Goal: Ask a question

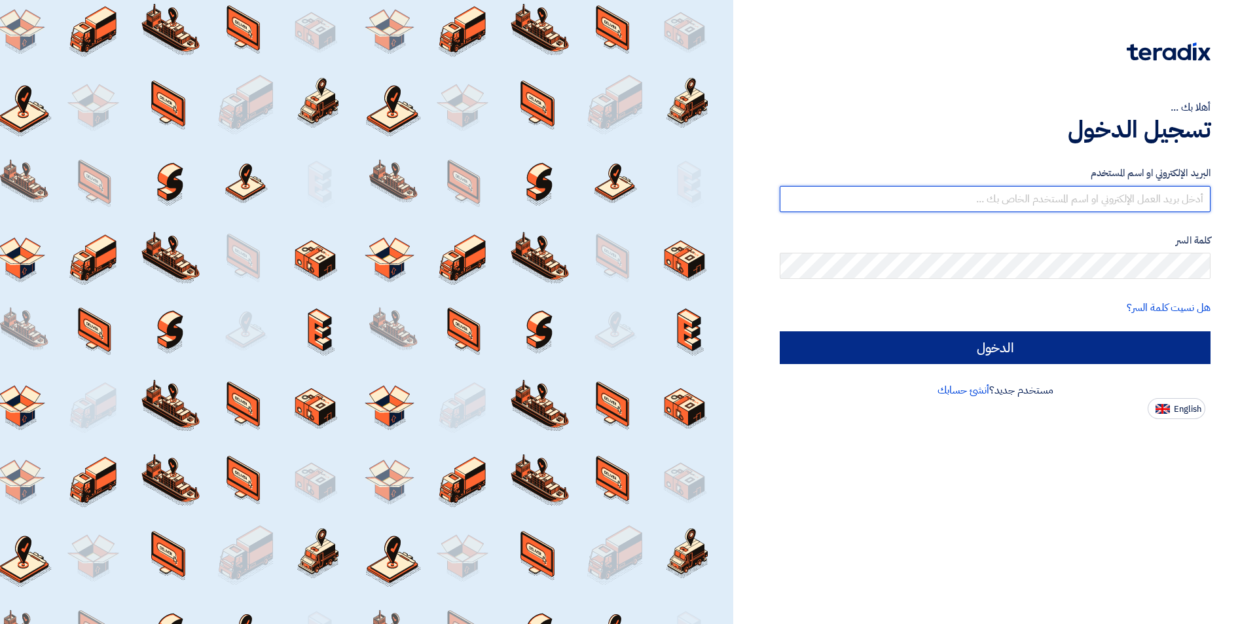
type input "[EMAIL_ADDRESS][DOMAIN_NAME]"
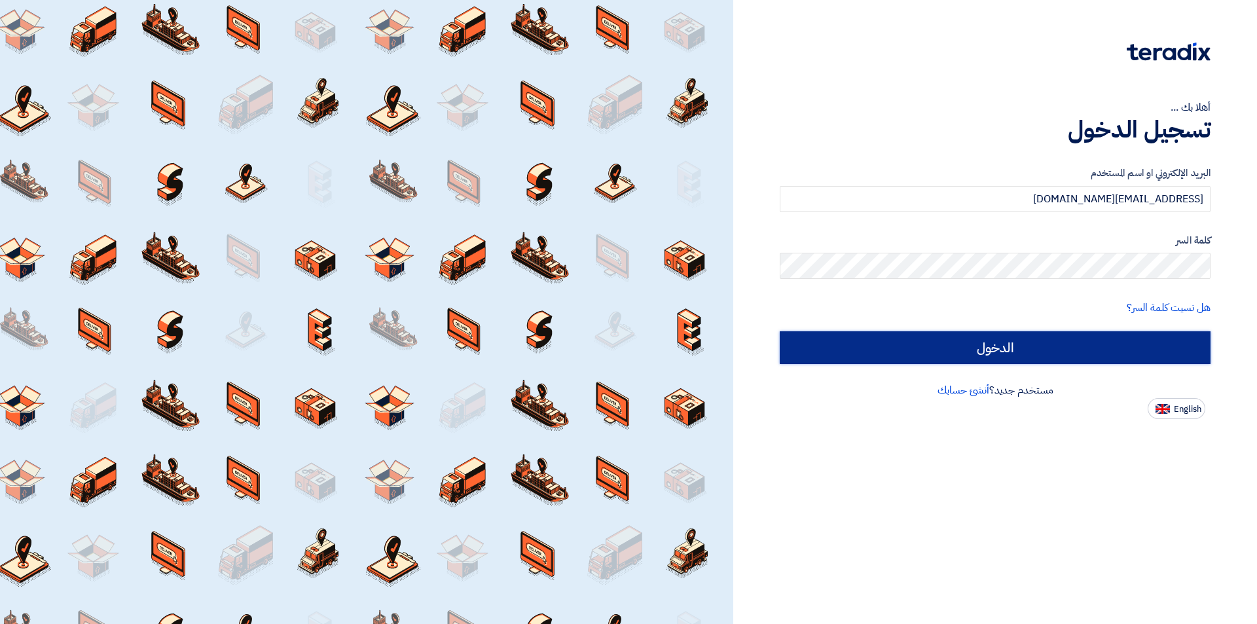
click at [974, 342] on input "الدخول" at bounding box center [994, 347] width 431 height 33
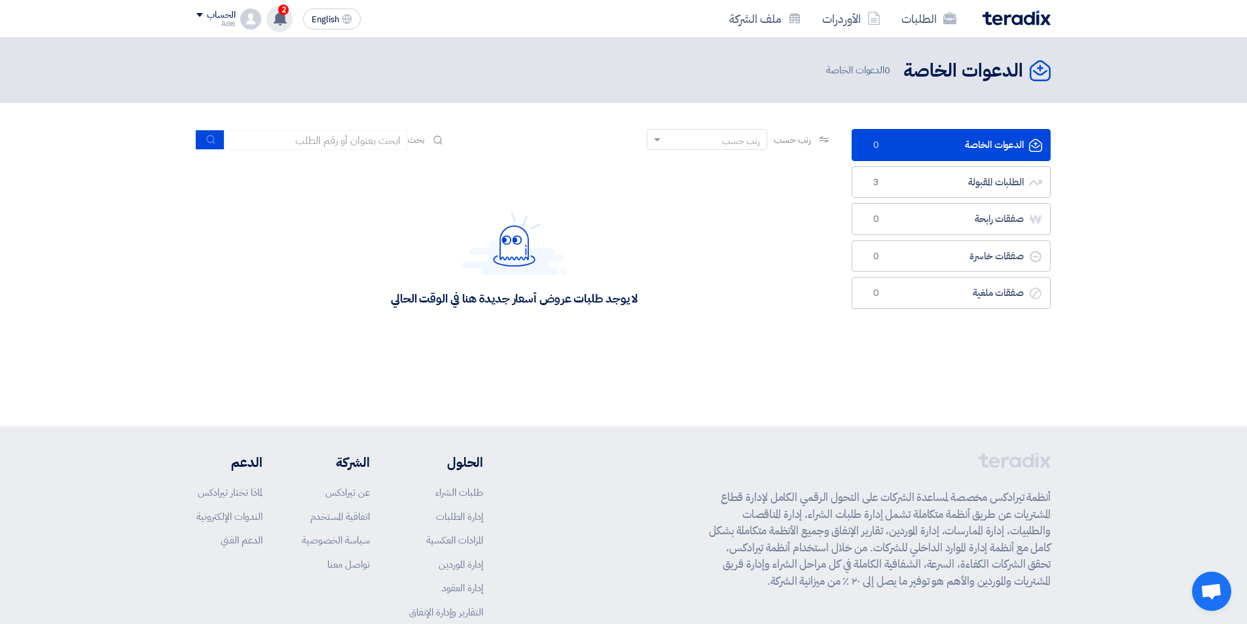
click at [284, 19] on use at bounding box center [280, 18] width 13 height 14
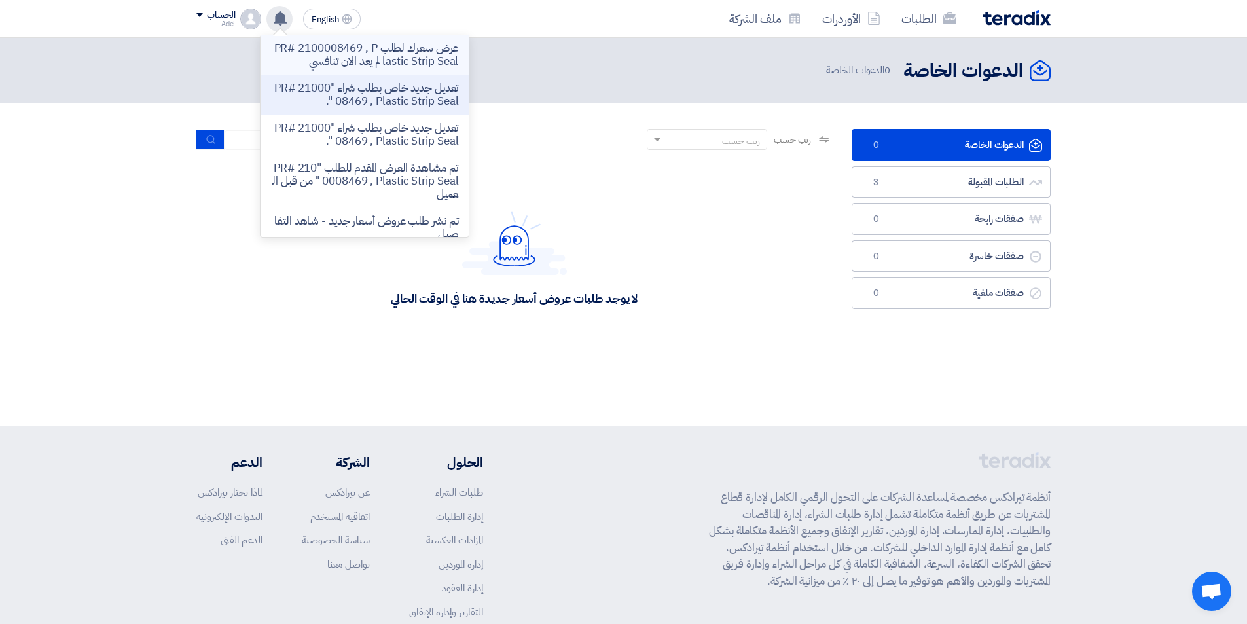
click at [388, 52] on p "عرض سعرك لطلب PR# 2100008469 , Plastic Strip Seal لم يعد الان تنافسي" at bounding box center [364, 55] width 187 height 26
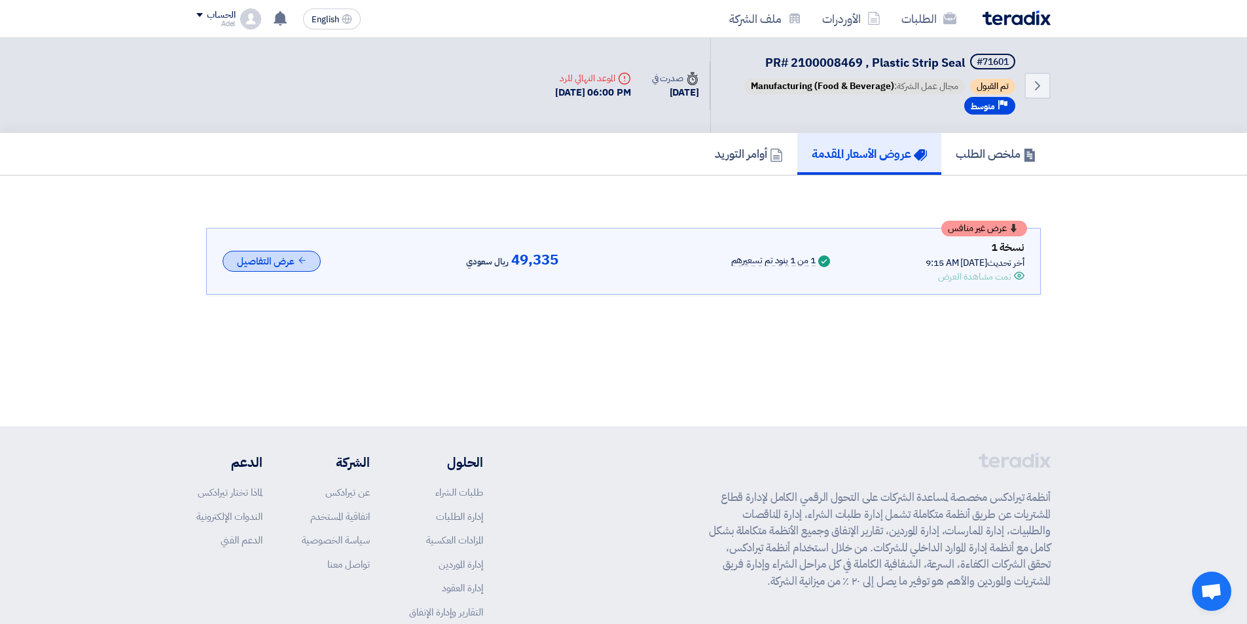
click at [283, 260] on button "عرض التفاصيل" at bounding box center [272, 262] width 98 height 22
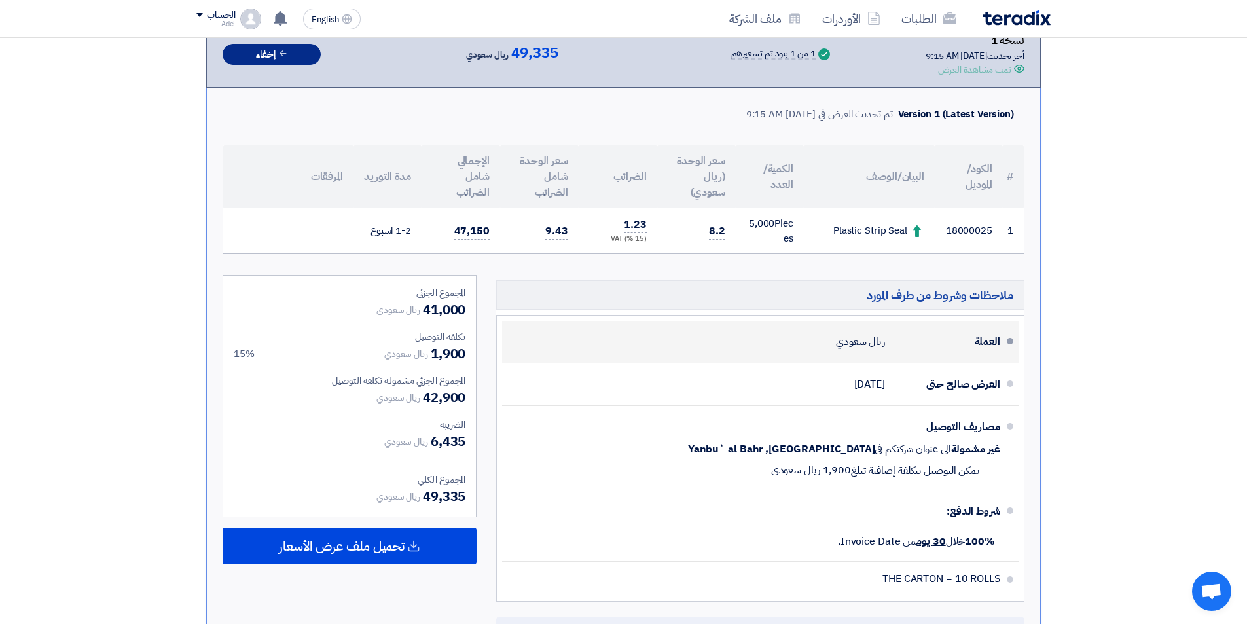
scroll to position [196, 0]
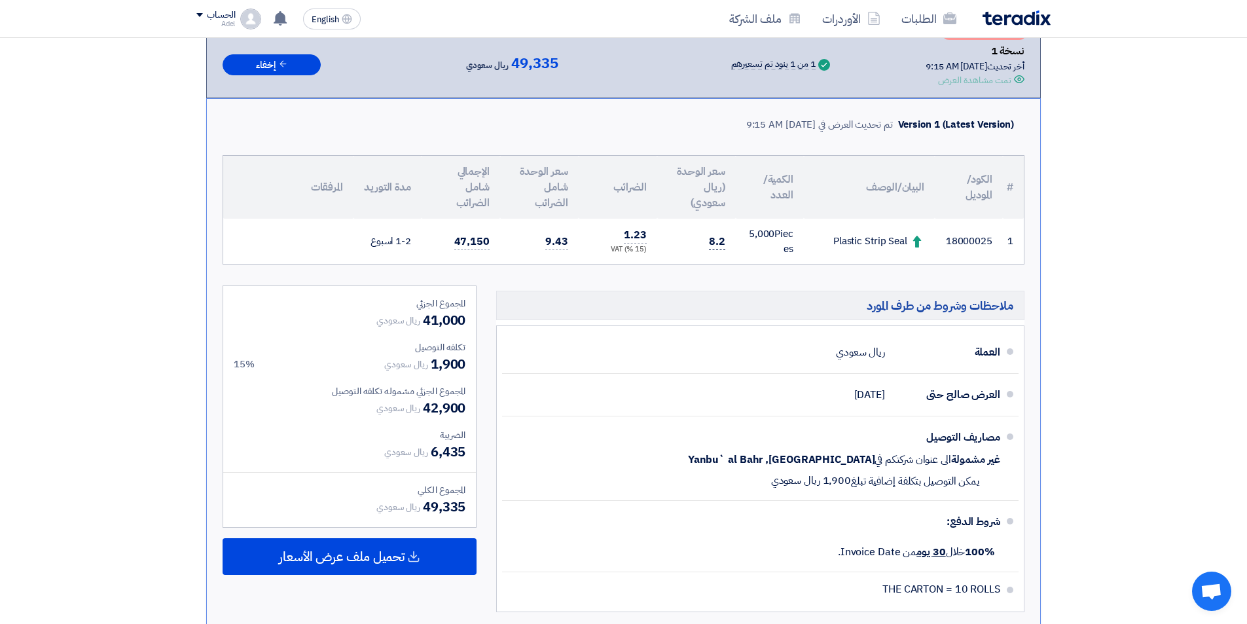
click at [719, 243] on span "8.2" at bounding box center [717, 242] width 16 height 16
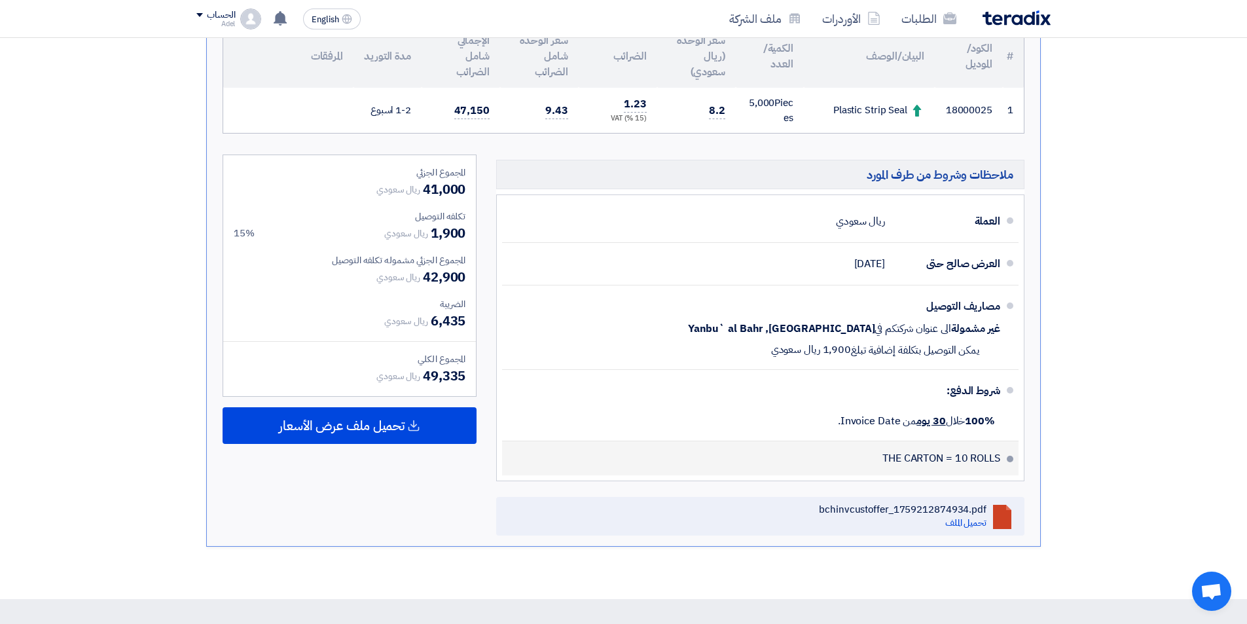
scroll to position [262, 0]
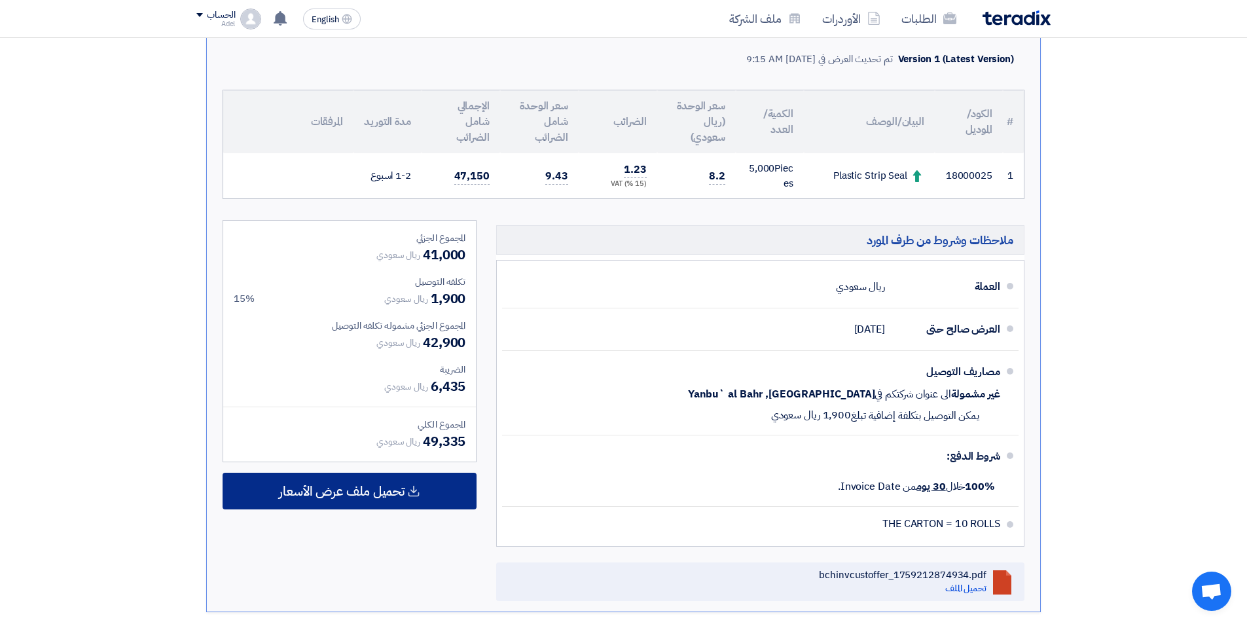
click at [352, 486] on span "تحميل ملف عرض الأسعار" at bounding box center [342, 491] width 126 height 12
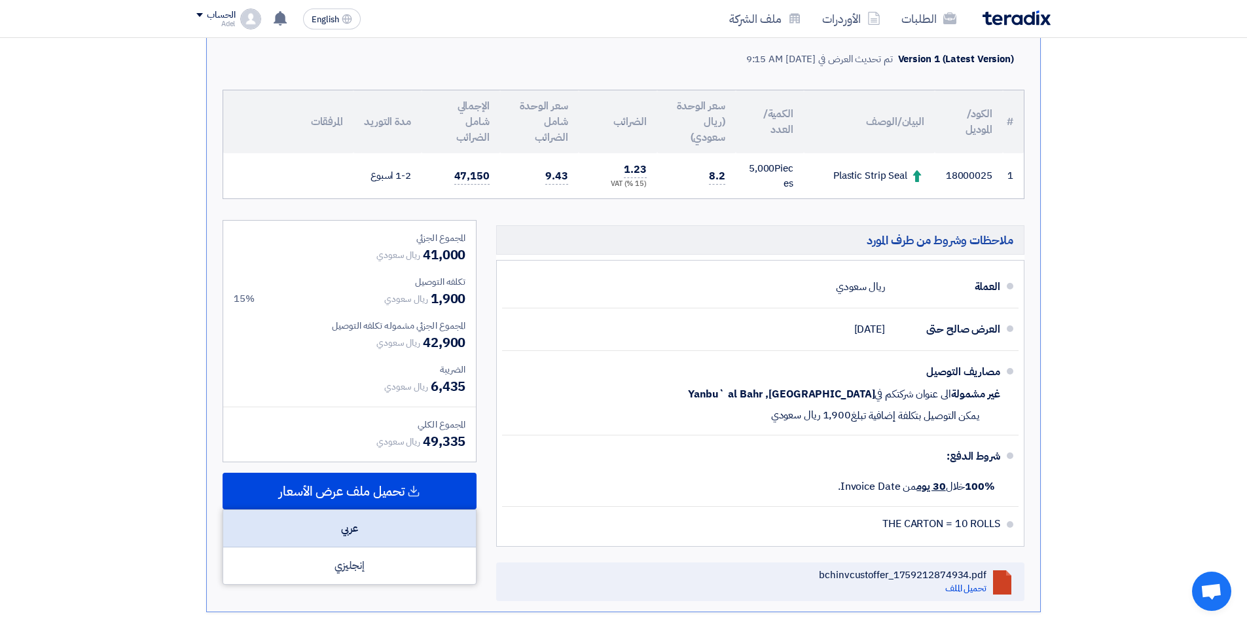
click at [350, 529] on div "عربي" at bounding box center [349, 528] width 253 height 37
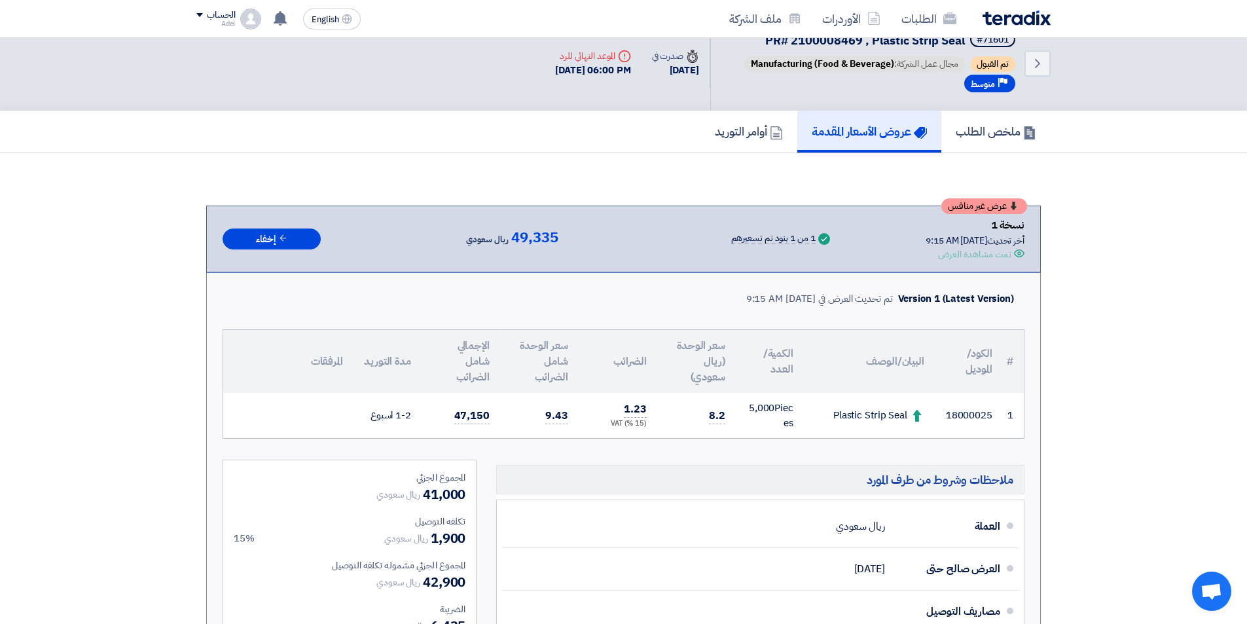
scroll to position [0, 0]
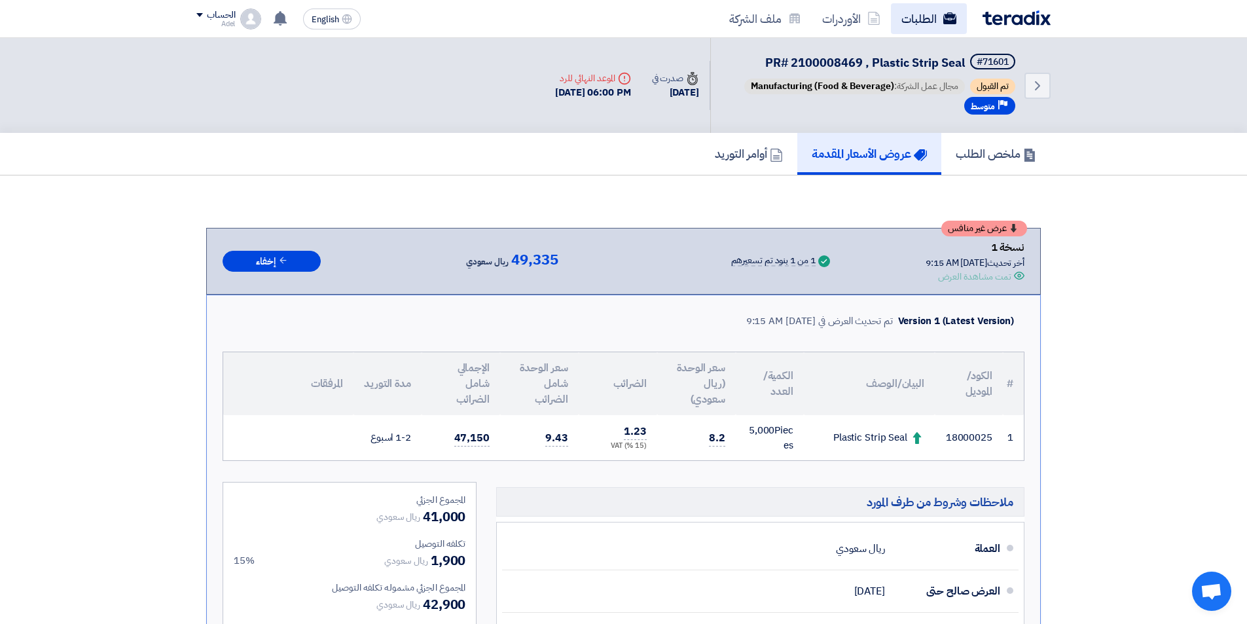
click at [921, 18] on link "الطلبات" at bounding box center [929, 18] width 76 height 31
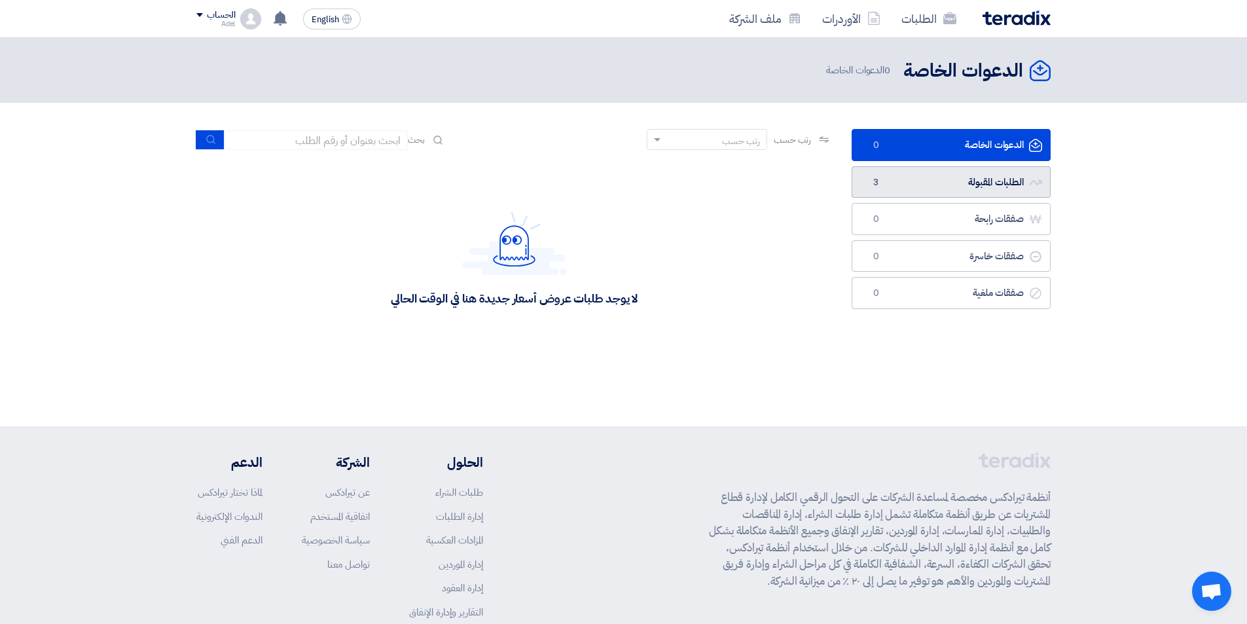
click at [991, 183] on link "الطلبات المقبولة الطلبات المقبولة 3" at bounding box center [950, 182] width 199 height 32
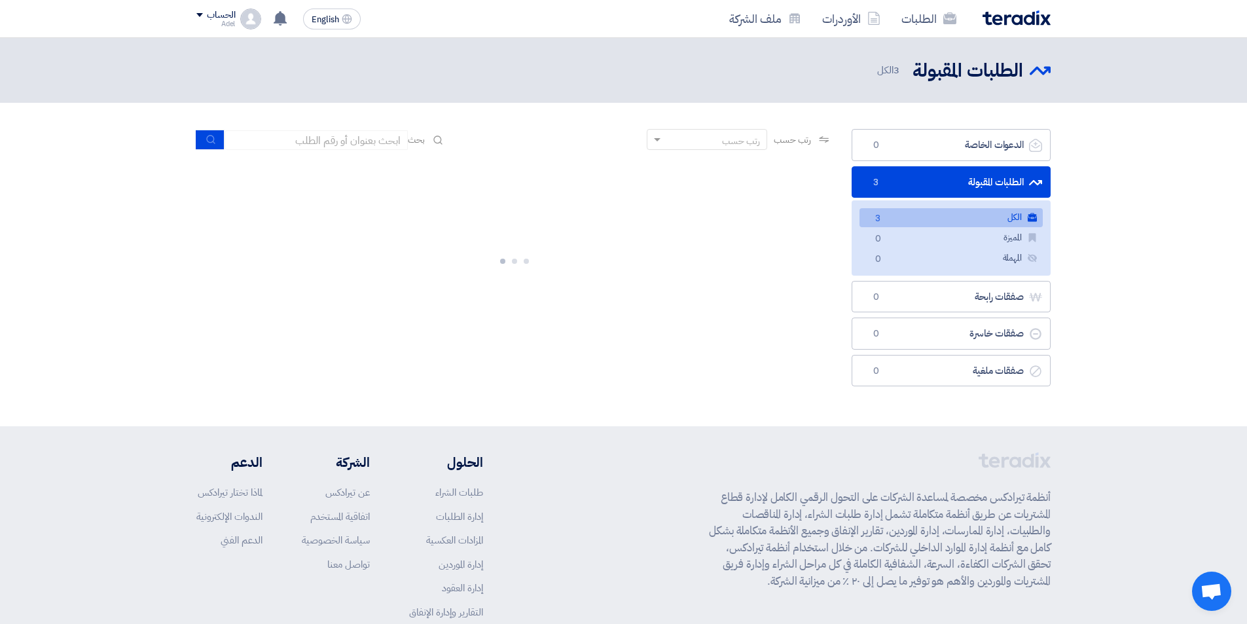
click at [991, 212] on link "الكل الكل 3" at bounding box center [950, 217] width 183 height 19
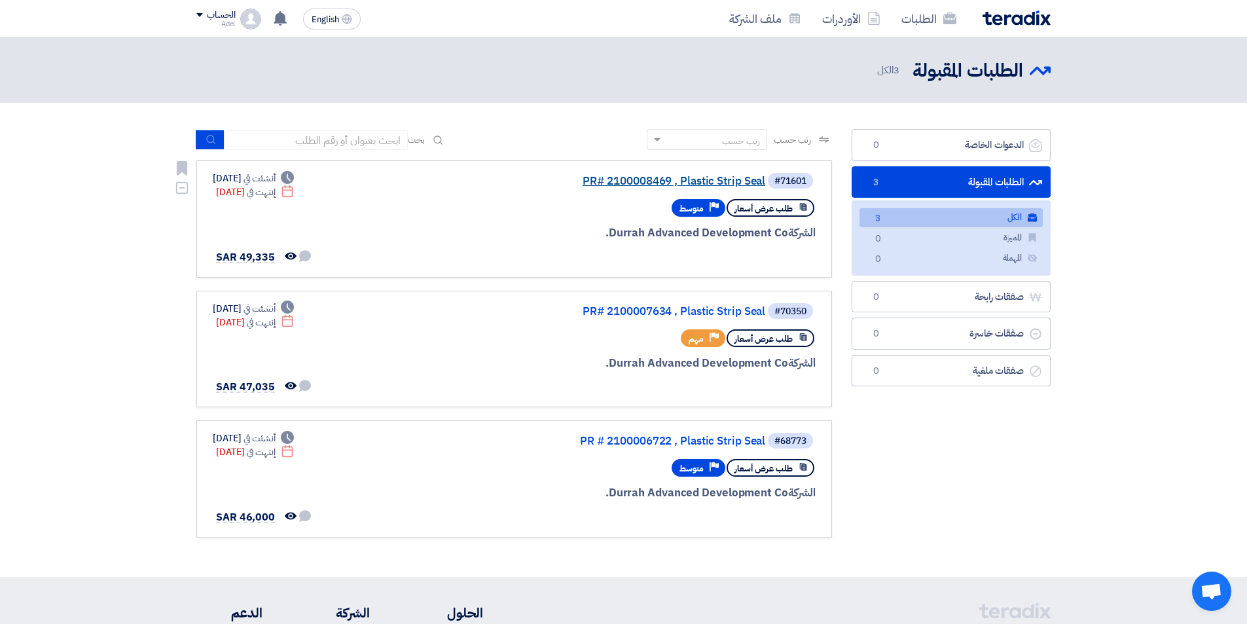
click at [694, 179] on link "PR# 2100008469 , Plastic Strip Seal" at bounding box center [634, 181] width 262 height 12
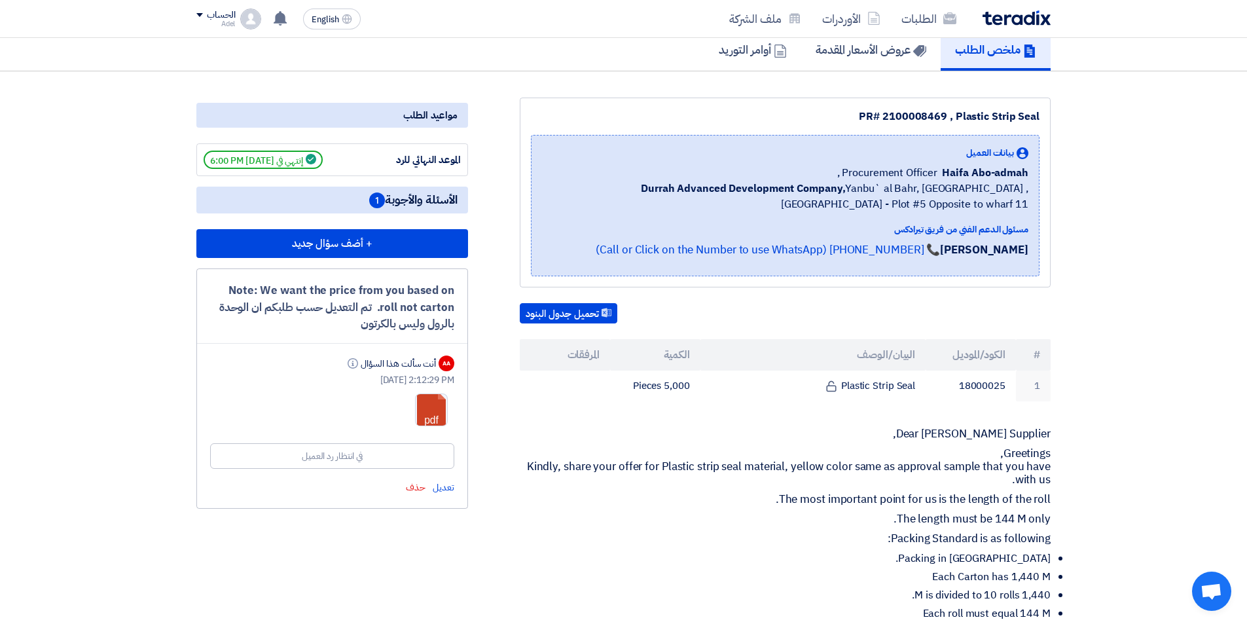
scroll to position [131, 0]
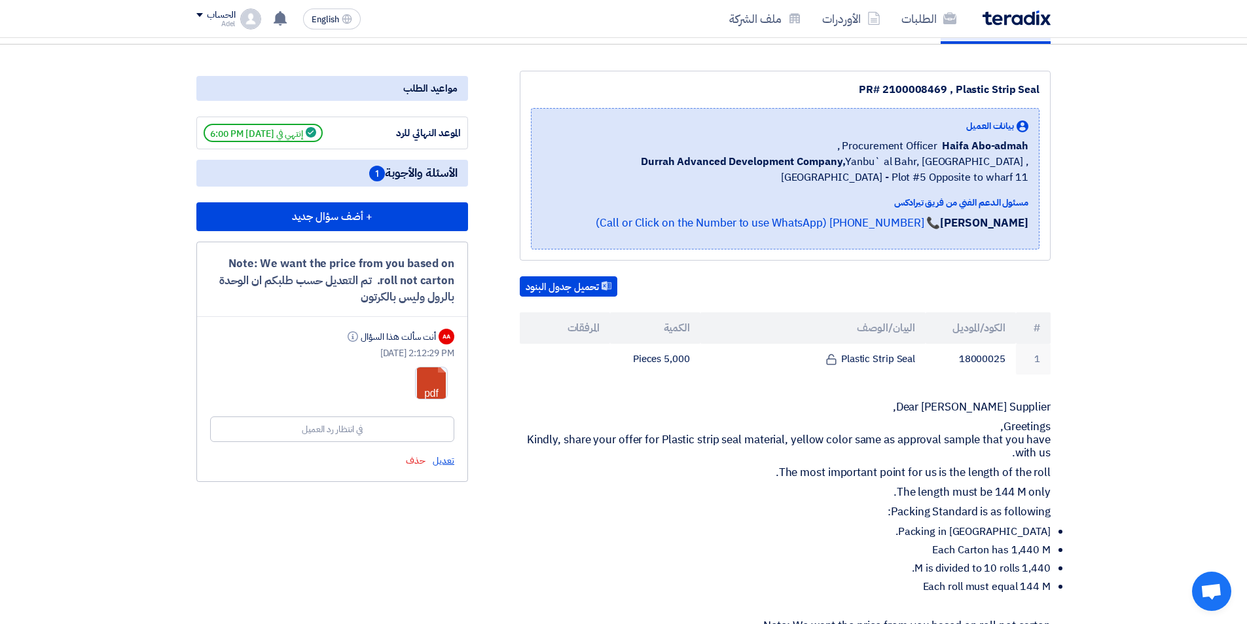
click at [443, 460] on span "تعديل" at bounding box center [444, 461] width 22 height 14
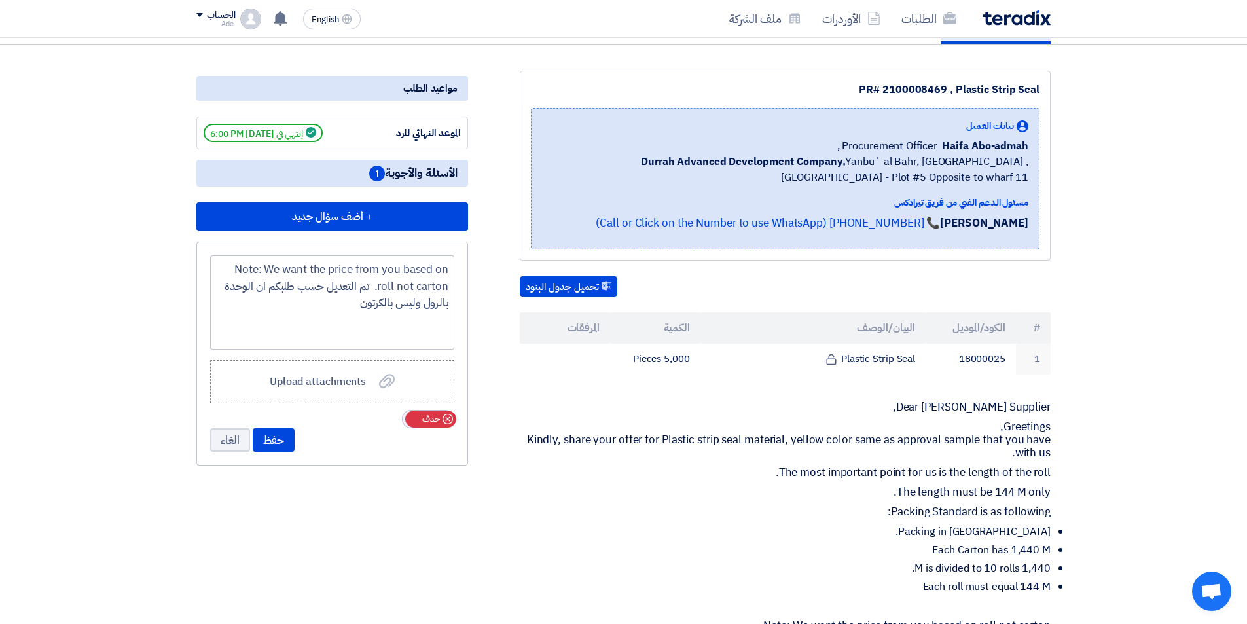
click at [451, 418] on icon "Cancel" at bounding box center [447, 419] width 10 height 10
click at [346, 308] on div "Note: We want the price from you based on roll not carton. تم التعديل حسب طلبكم…" at bounding box center [332, 302] width 244 height 94
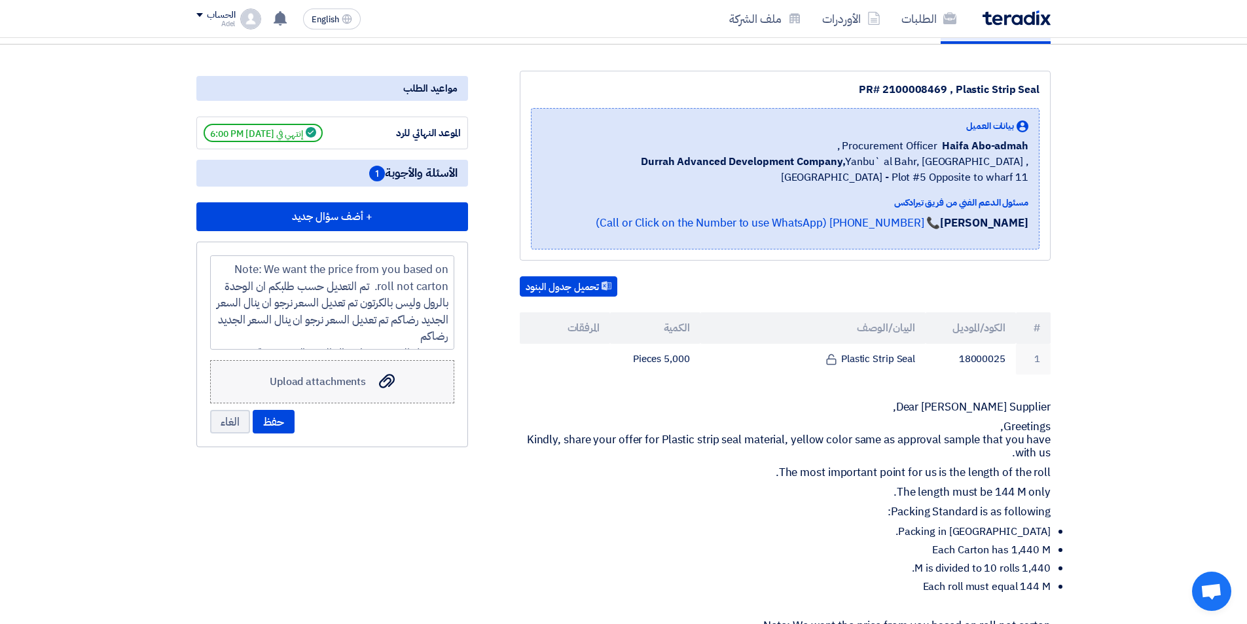
click at [373, 382] on div "Upload attachments Upload attachments" at bounding box center [332, 382] width 125 height 16
click at [0, 0] on input "Upload attachments Upload attachments" at bounding box center [0, 0] width 0 height 0
click at [281, 440] on button "حفظ" at bounding box center [274, 440] width 42 height 24
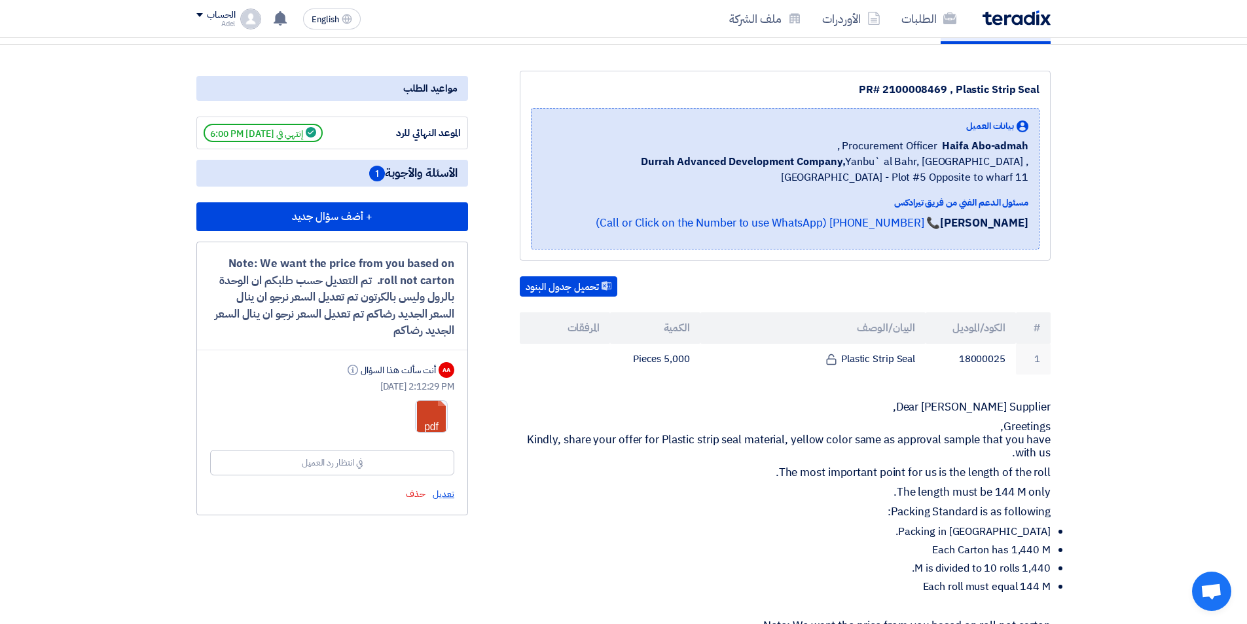
click at [444, 493] on span "تعديل" at bounding box center [444, 494] width 22 height 14
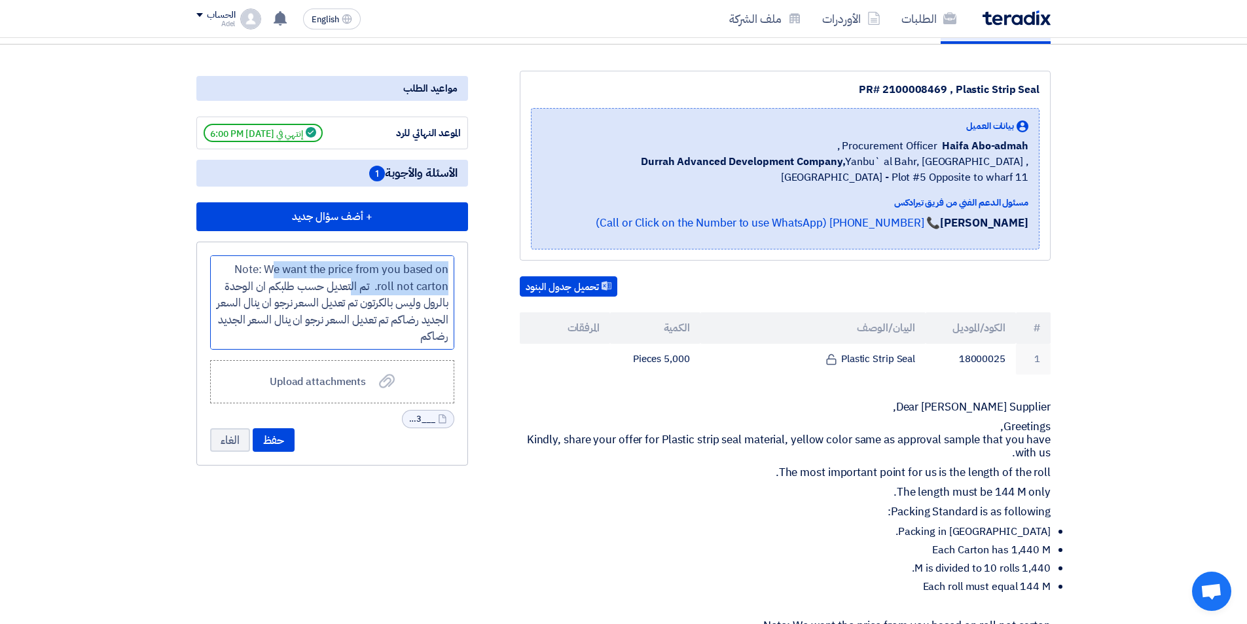
drag, startPoint x: 374, startPoint y: 289, endPoint x: 449, endPoint y: 270, distance: 76.8
click at [449, 270] on div "Note: We want the price from you based on roll not carton. تم التعديل حسب طلبكم…" at bounding box center [332, 302] width 244 height 94
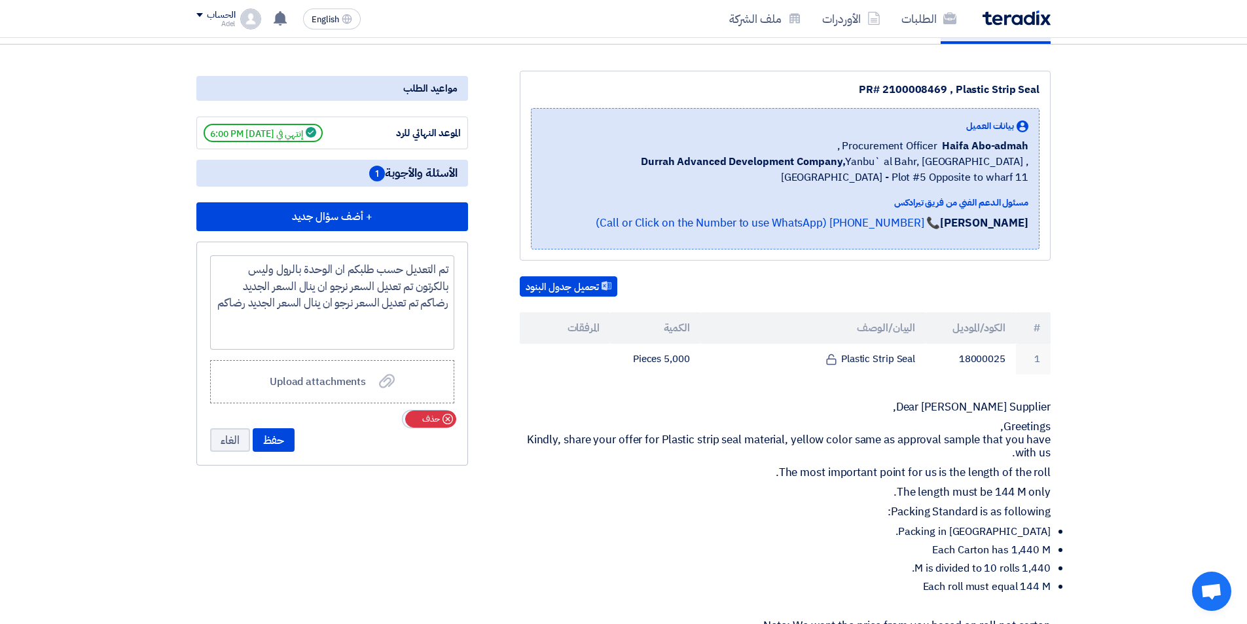
click at [448, 416] on icon "Cancel" at bounding box center [447, 419] width 10 height 10
click at [384, 383] on icon "Upload attachments" at bounding box center [387, 381] width 16 height 16
click at [0, 0] on input "Upload attachments Upload attachments" at bounding box center [0, 0] width 0 height 0
click at [273, 438] on button "حفظ" at bounding box center [274, 440] width 42 height 24
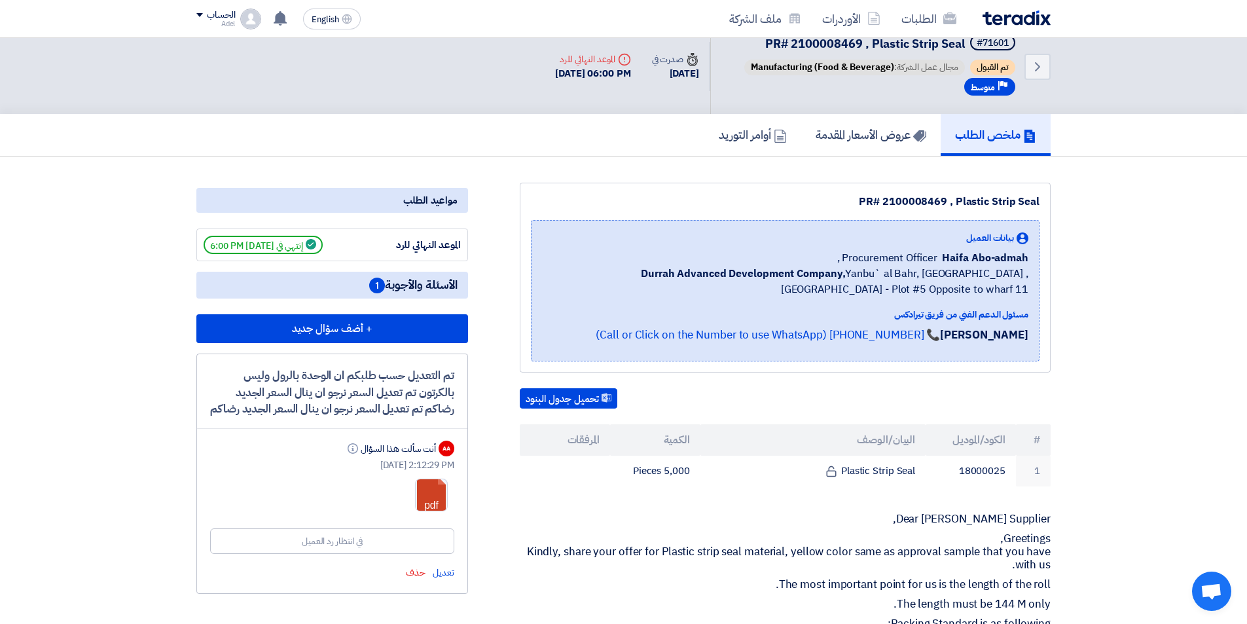
scroll to position [0, 0]
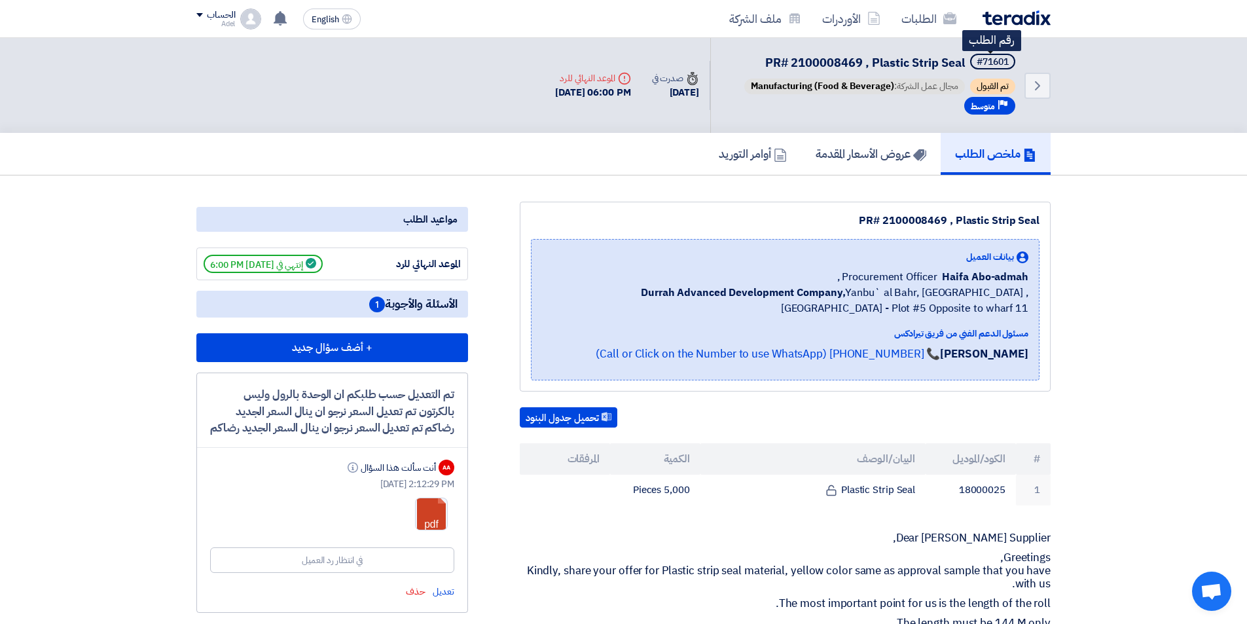
click at [985, 65] on div "#71601" at bounding box center [992, 62] width 32 height 9
click at [939, 71] on span "PR# 2100008469 , Plastic Strip Seal" at bounding box center [865, 63] width 200 height 18
click at [872, 158] on h5 "عروض الأسعار المقدمة" at bounding box center [870, 153] width 111 height 15
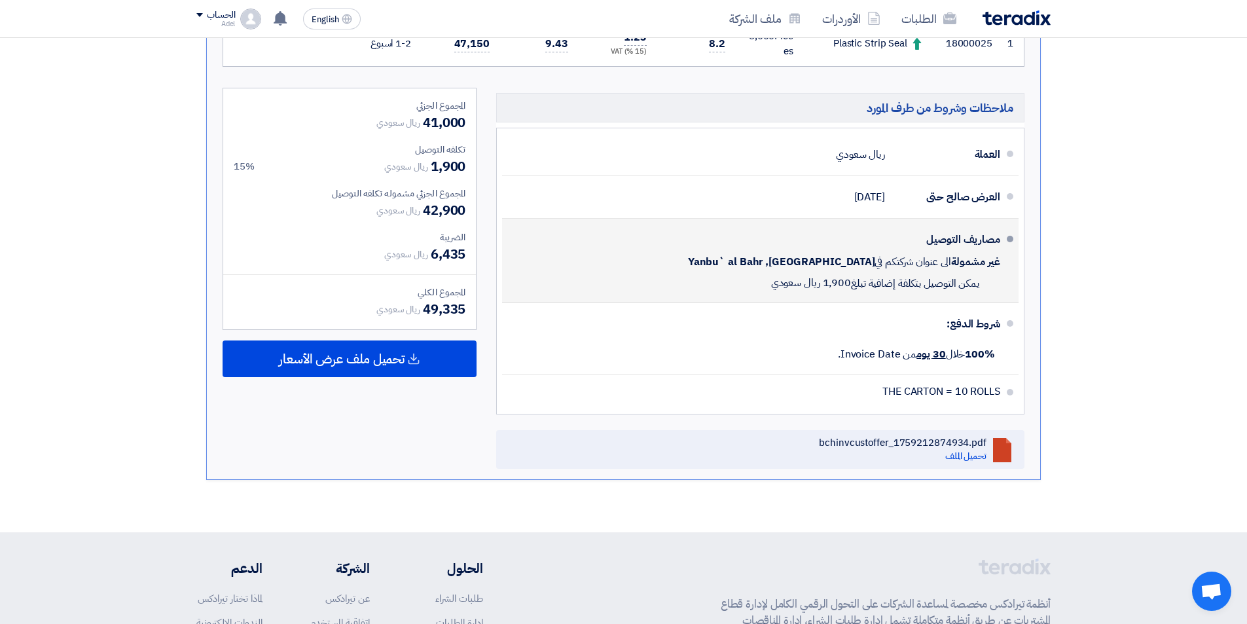
scroll to position [393, 0]
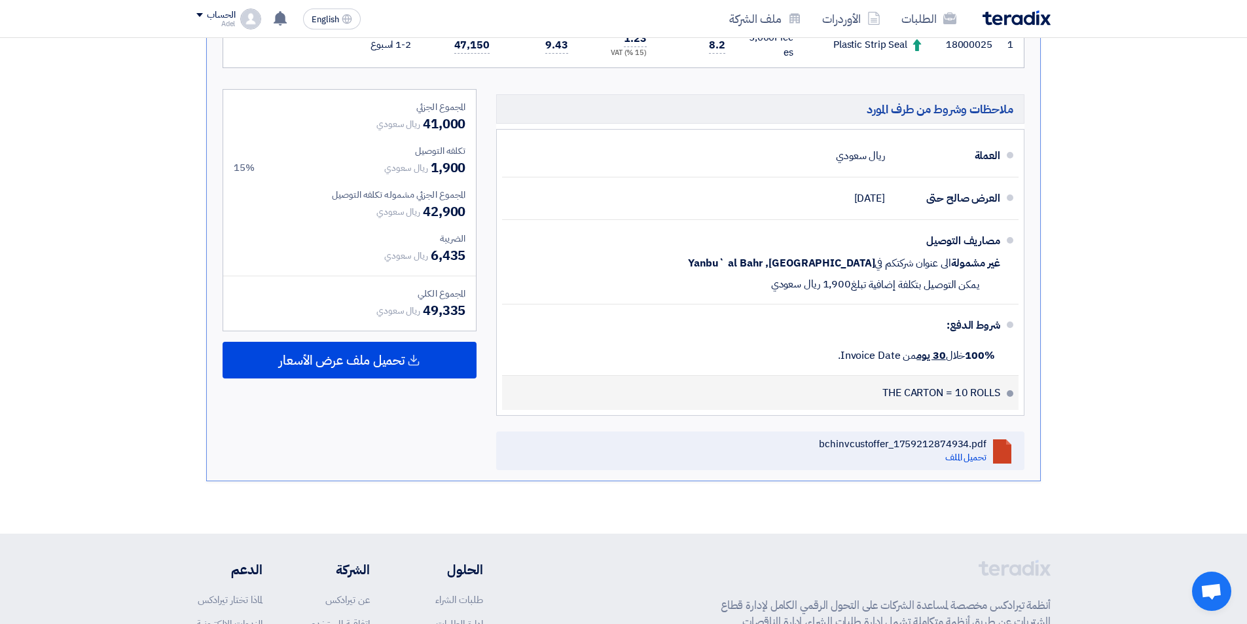
click at [1008, 395] on span at bounding box center [1010, 393] width 7 height 7
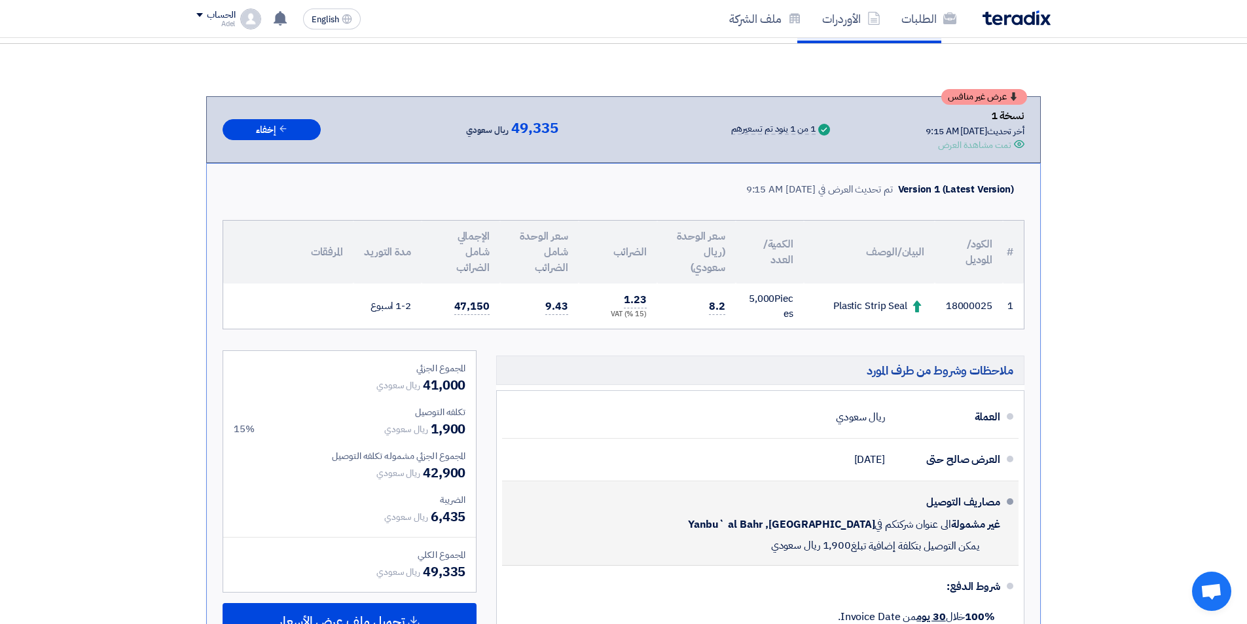
scroll to position [131, 0]
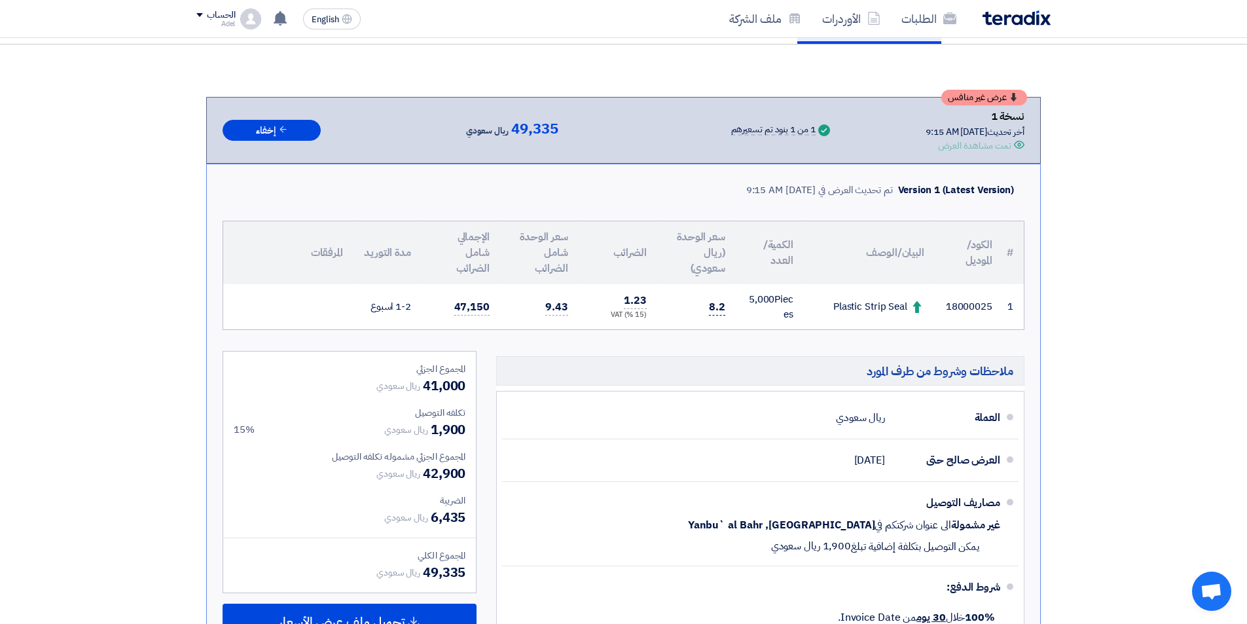
click at [717, 309] on span "8.2" at bounding box center [717, 307] width 16 height 16
click at [726, 307] on td "8.2" at bounding box center [696, 306] width 79 height 45
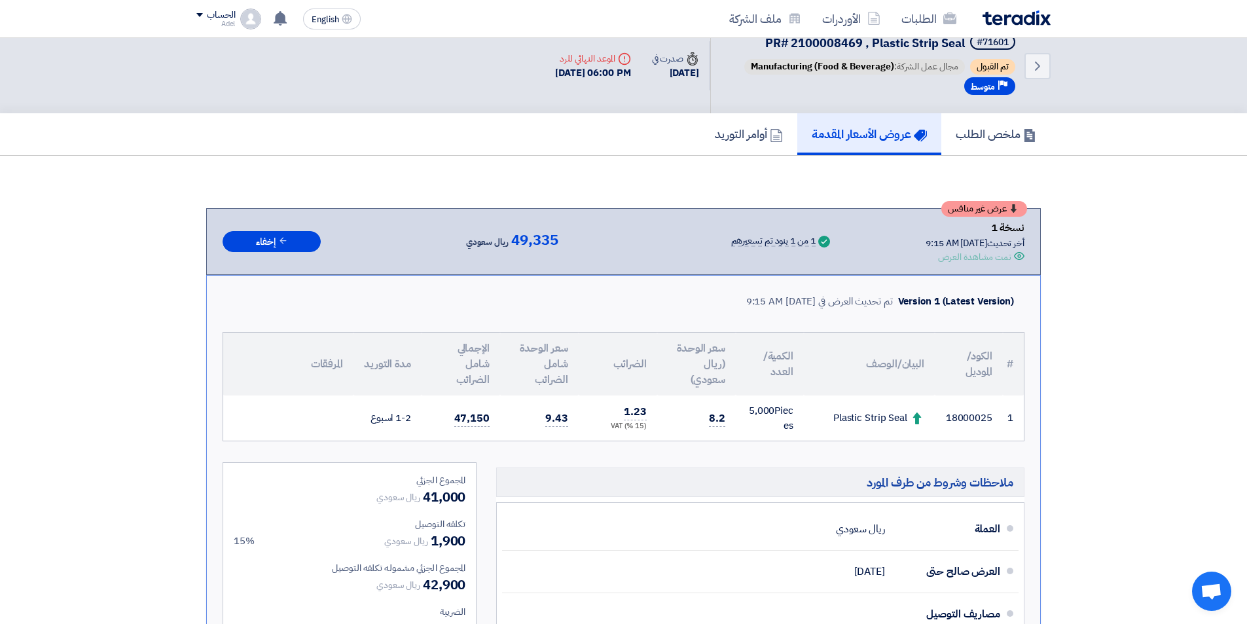
scroll to position [0, 0]
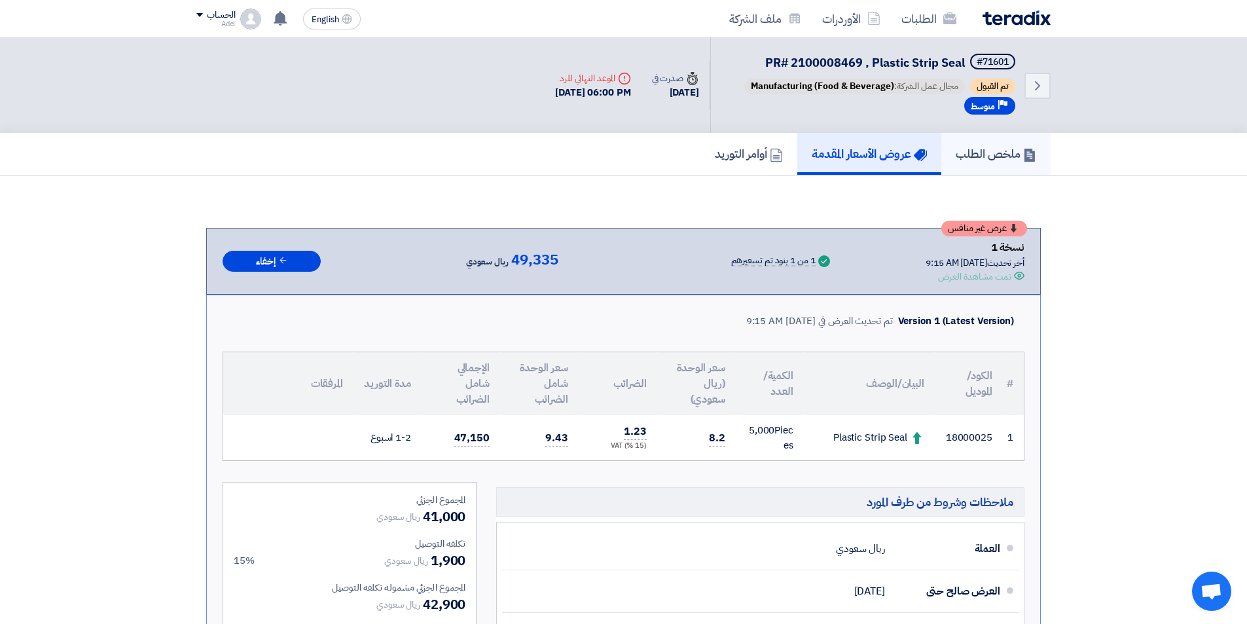
click at [969, 155] on h5 "ملخص الطلب" at bounding box center [995, 153] width 80 height 15
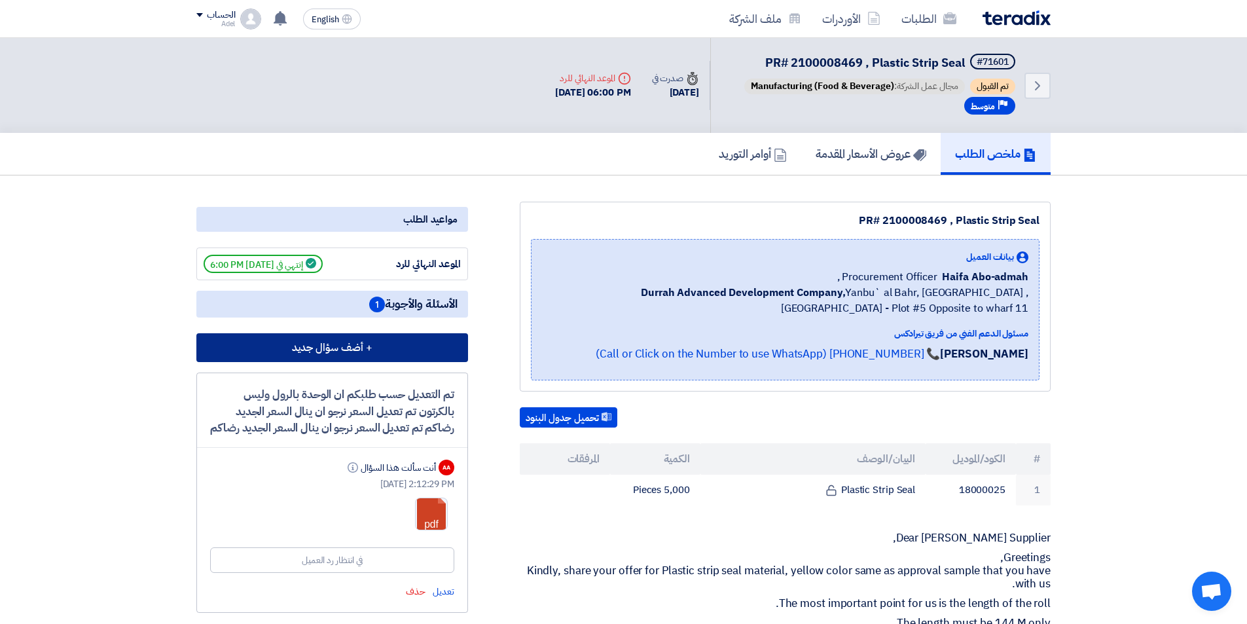
click at [378, 346] on button "+ أضف سؤال جديد" at bounding box center [332, 347] width 272 height 29
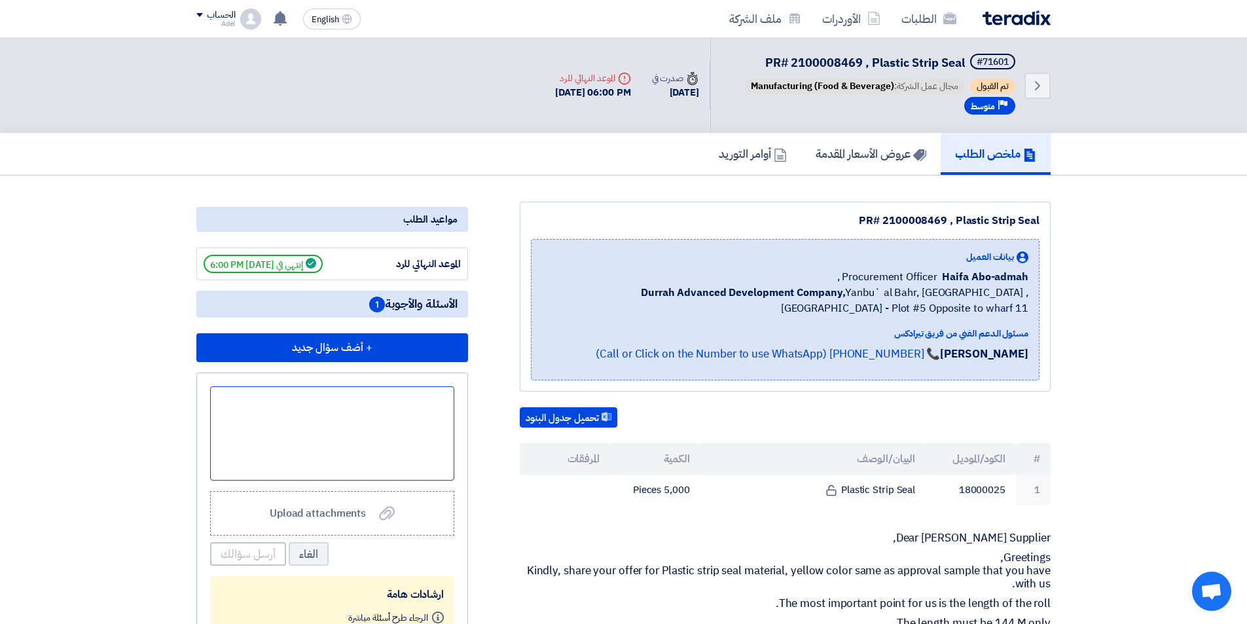
click at [432, 395] on div at bounding box center [332, 433] width 244 height 94
click at [380, 518] on use at bounding box center [387, 513] width 16 height 14
click at [0, 0] on input "Upload attachments Upload attachments" at bounding box center [0, 0] width 0 height 0
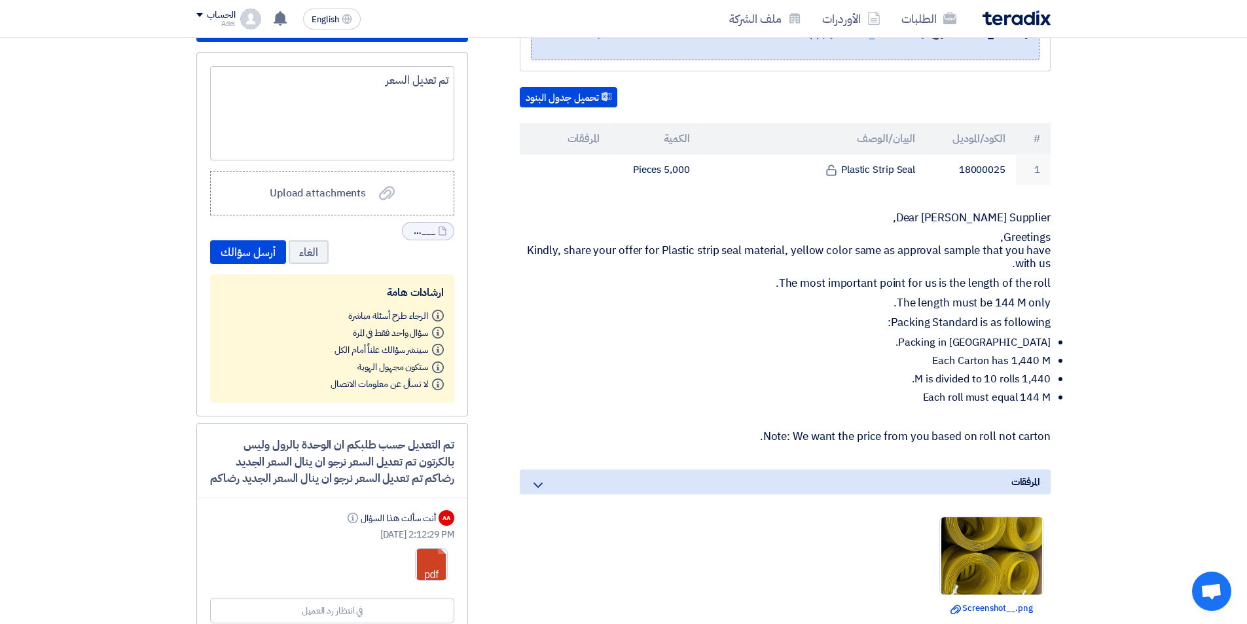
scroll to position [196, 0]
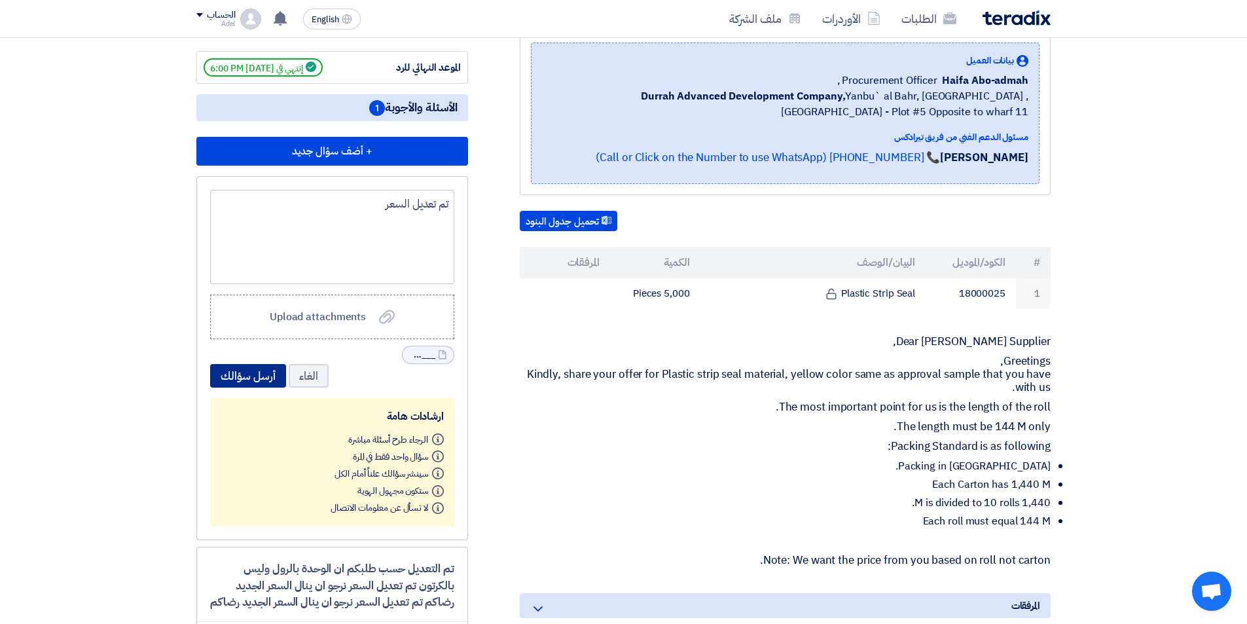
click at [248, 376] on button "أرسل سؤالك" at bounding box center [248, 376] width 76 height 24
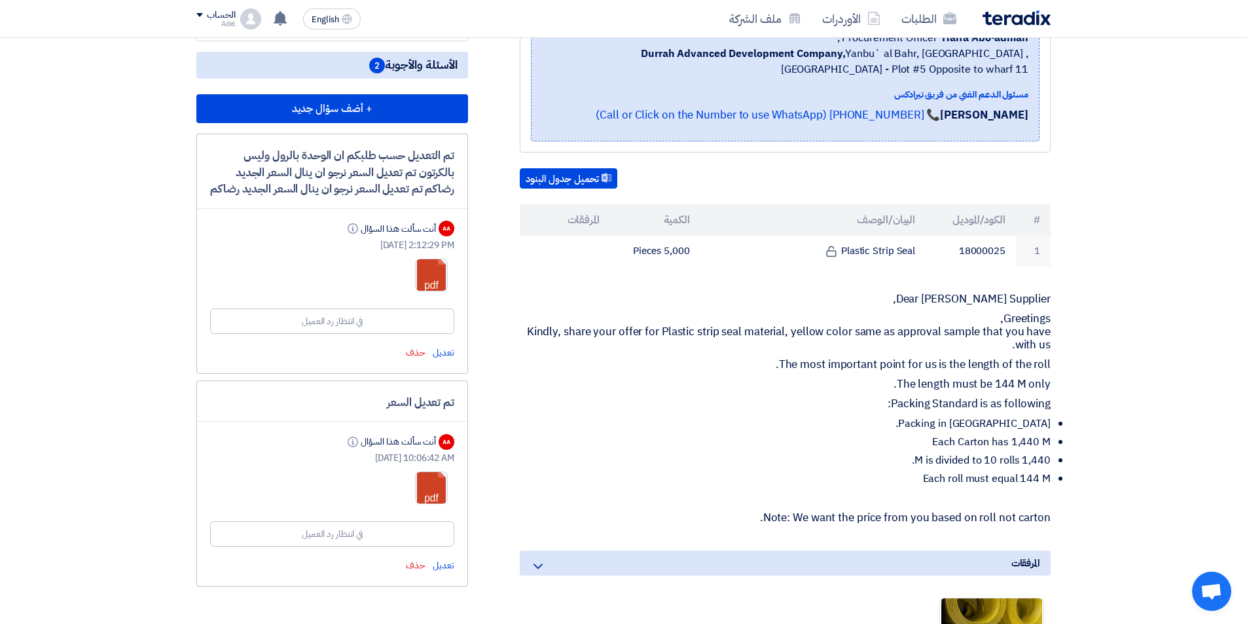
scroll to position [262, 0]
